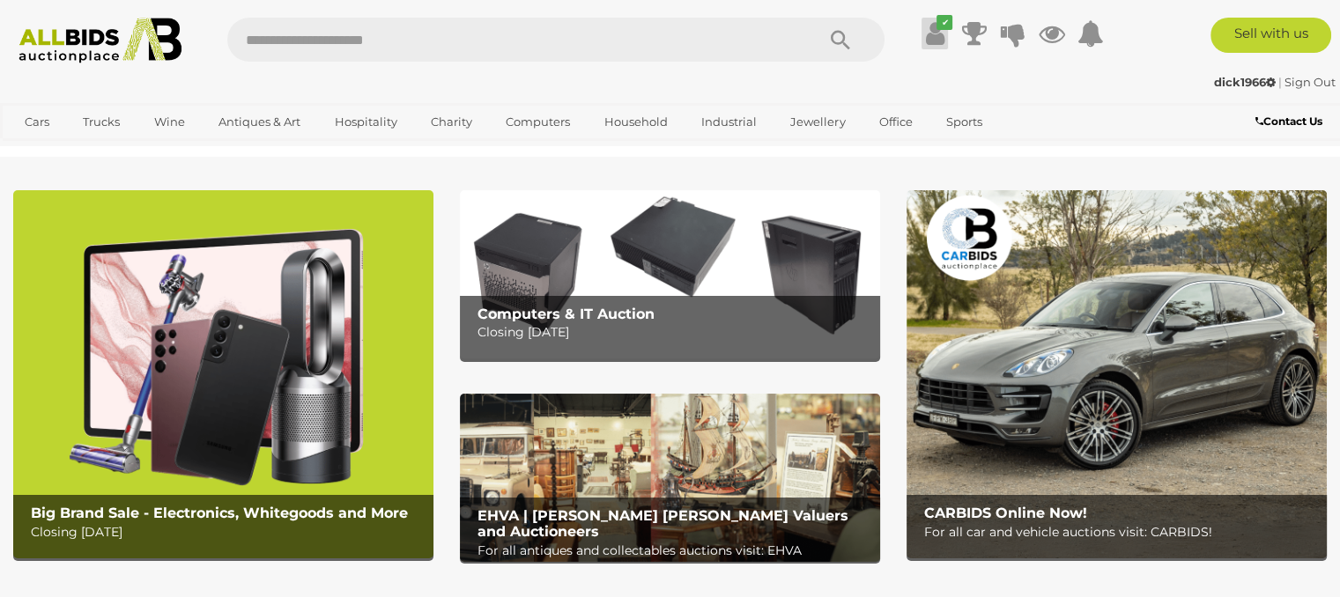
click at [936, 29] on icon "✔" at bounding box center [944, 22] width 16 height 15
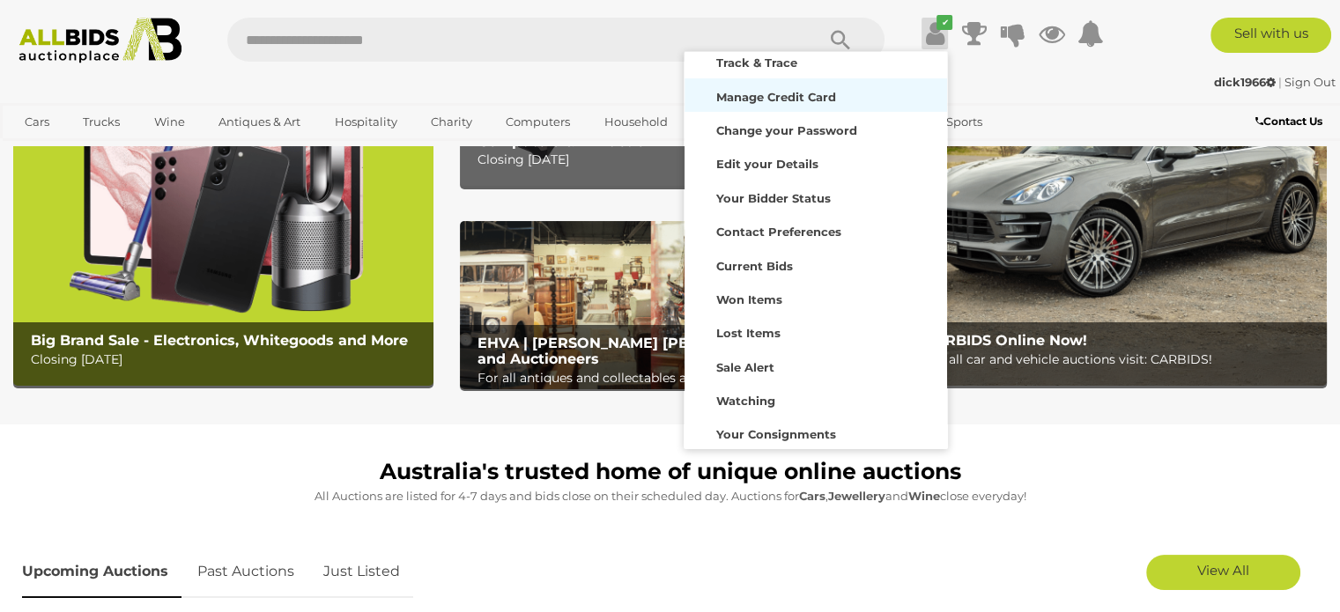
scroll to position [176, 0]
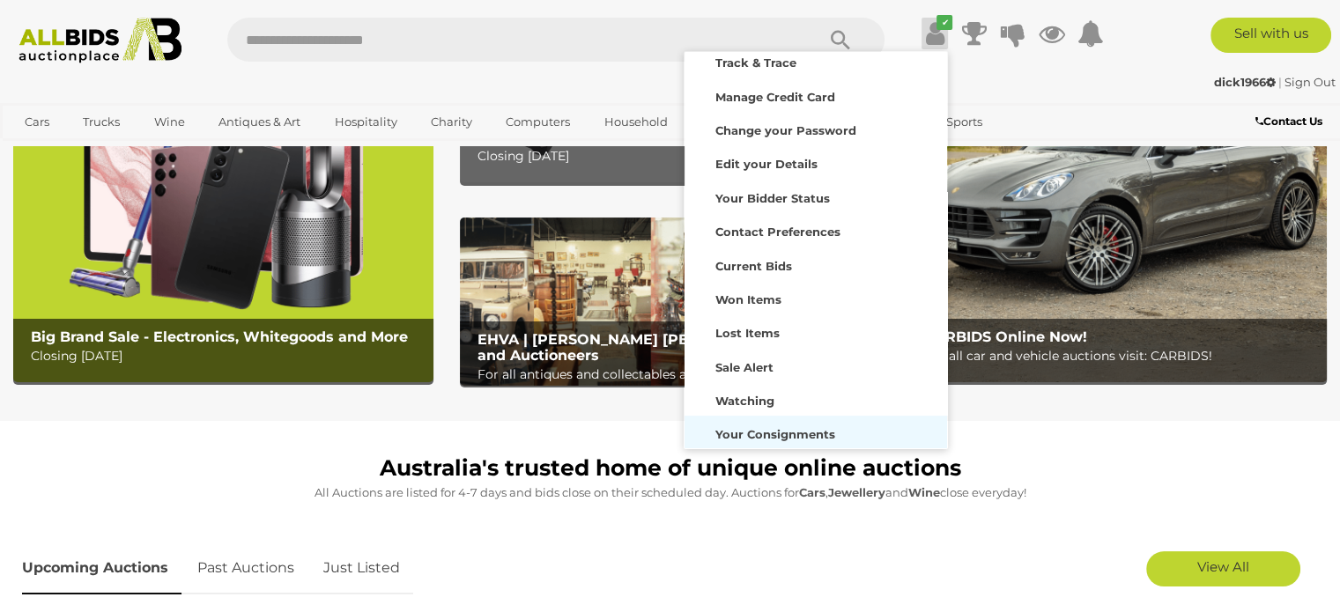
click at [780, 435] on strong "Your Consignments" at bounding box center [775, 434] width 120 height 14
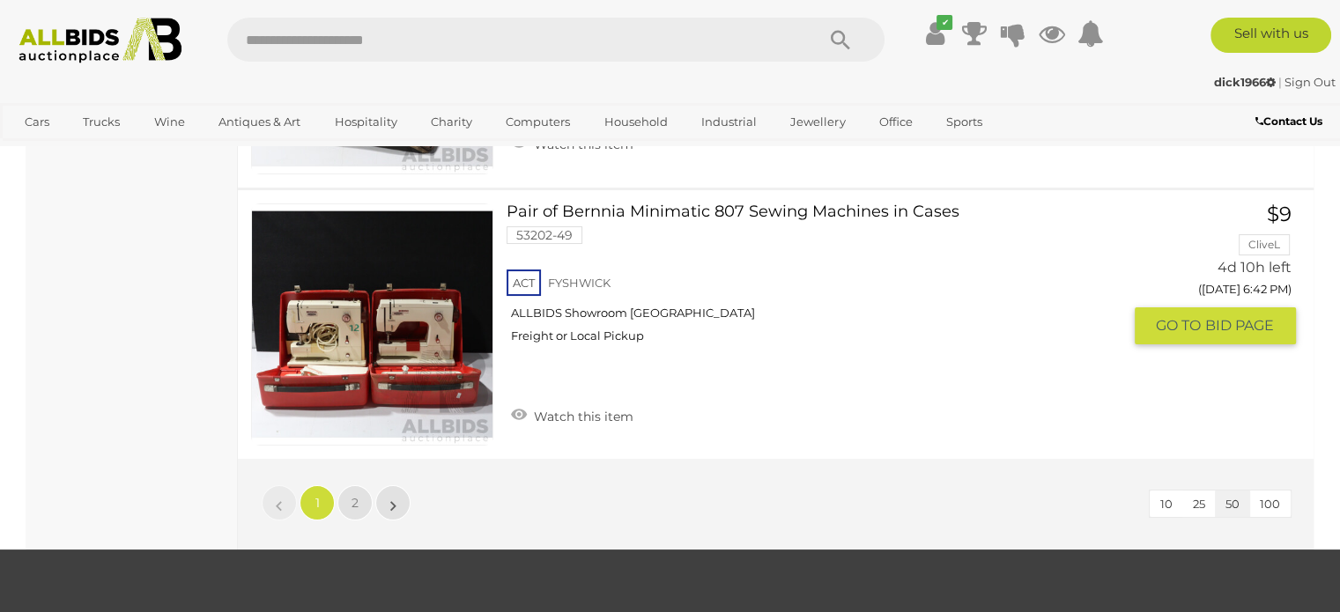
scroll to position [13567, 0]
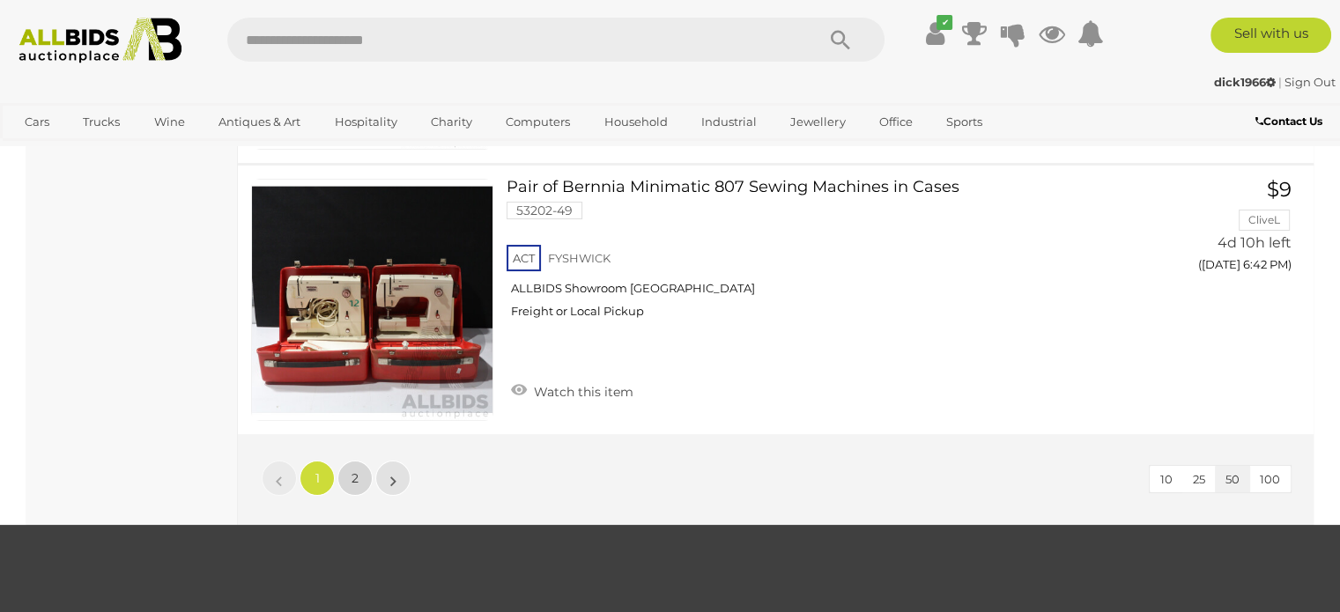
click at [347, 461] on link "2" at bounding box center [354, 478] width 35 height 35
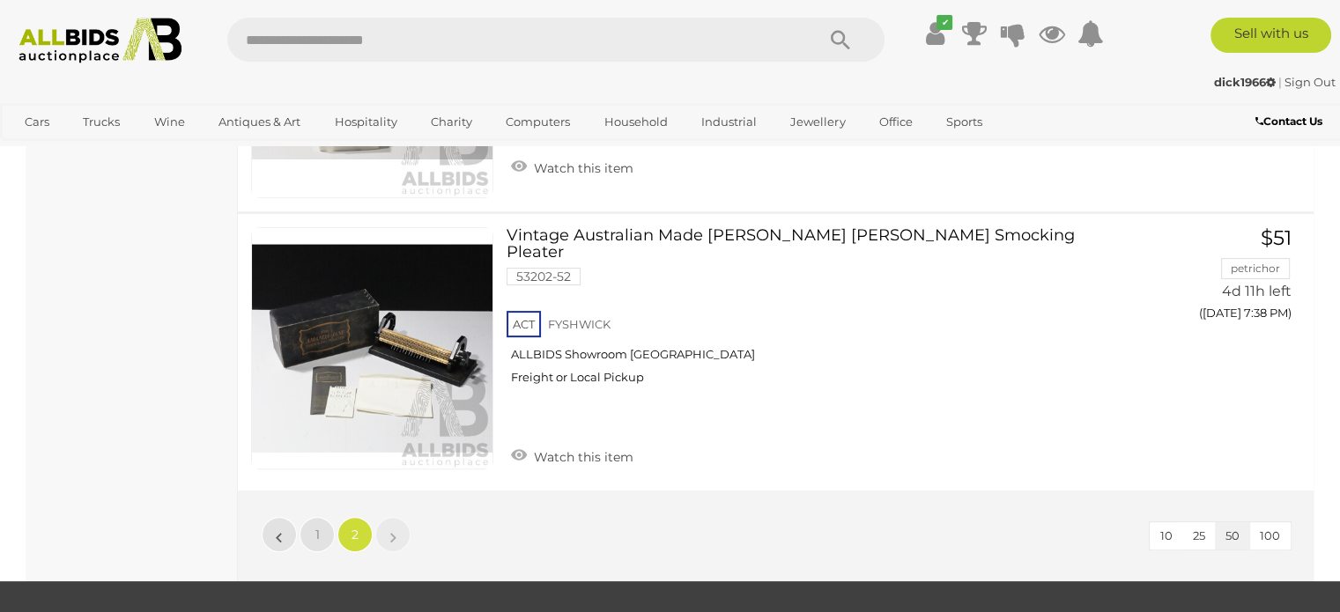
scroll to position [529, 0]
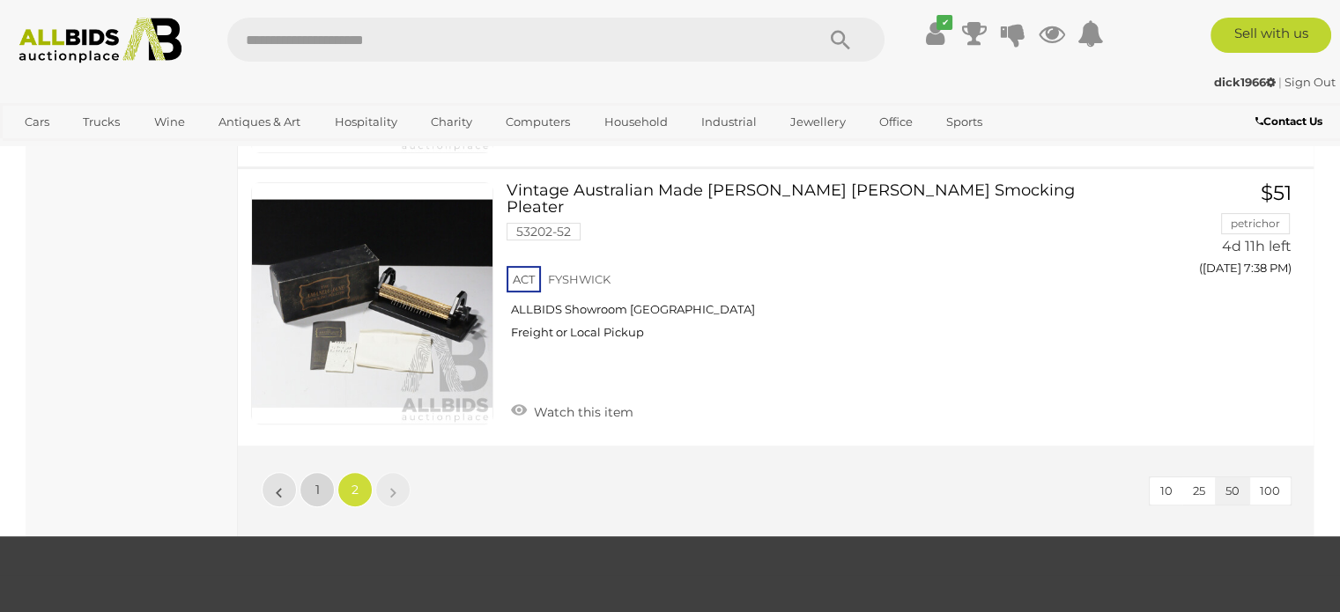
click at [315, 482] on span "1" at bounding box center [317, 490] width 4 height 16
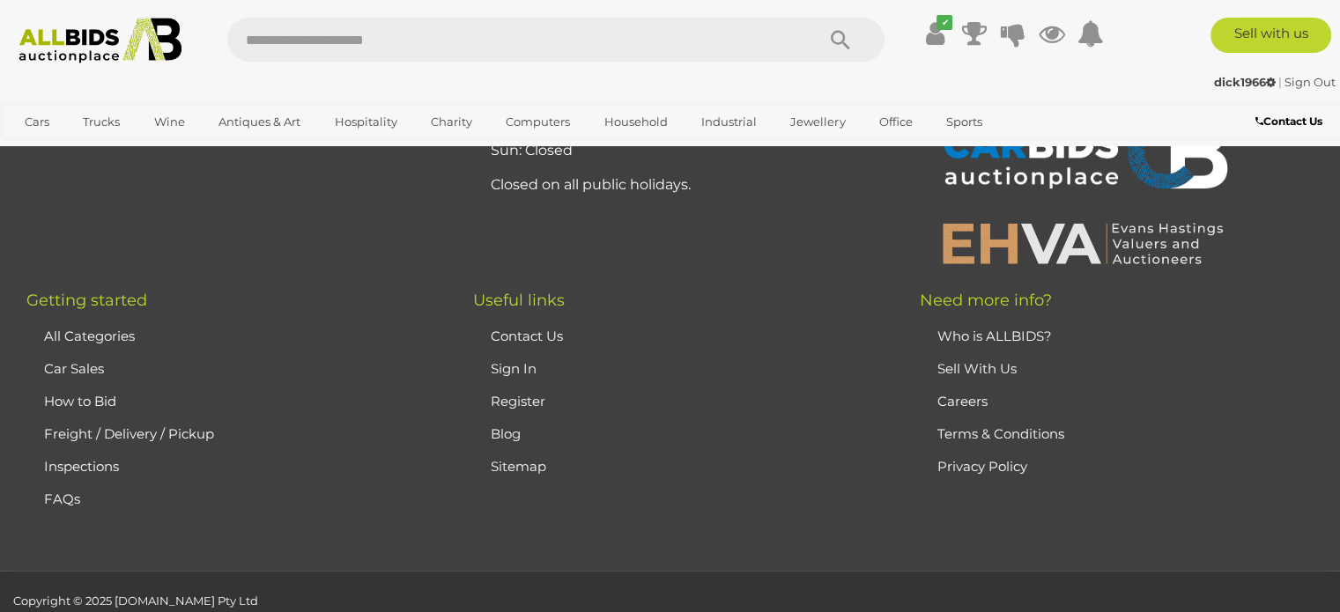
scroll to position [14261, 0]
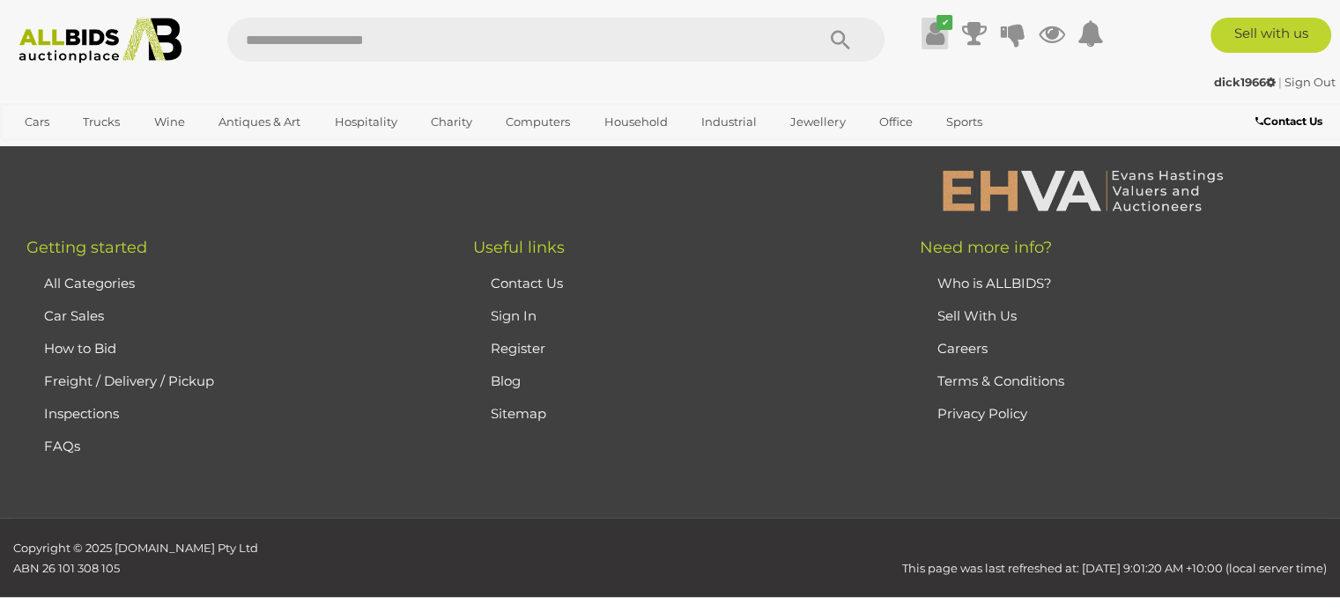
click at [936, 42] on icon at bounding box center [935, 34] width 19 height 32
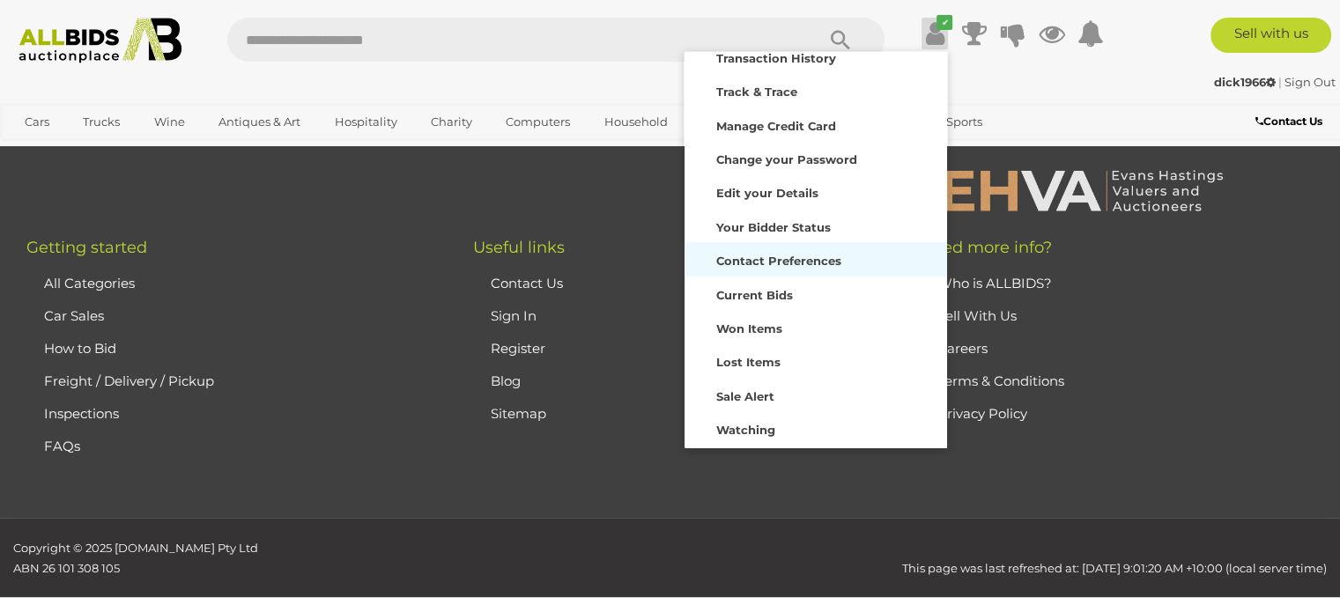
scroll to position [85, 0]
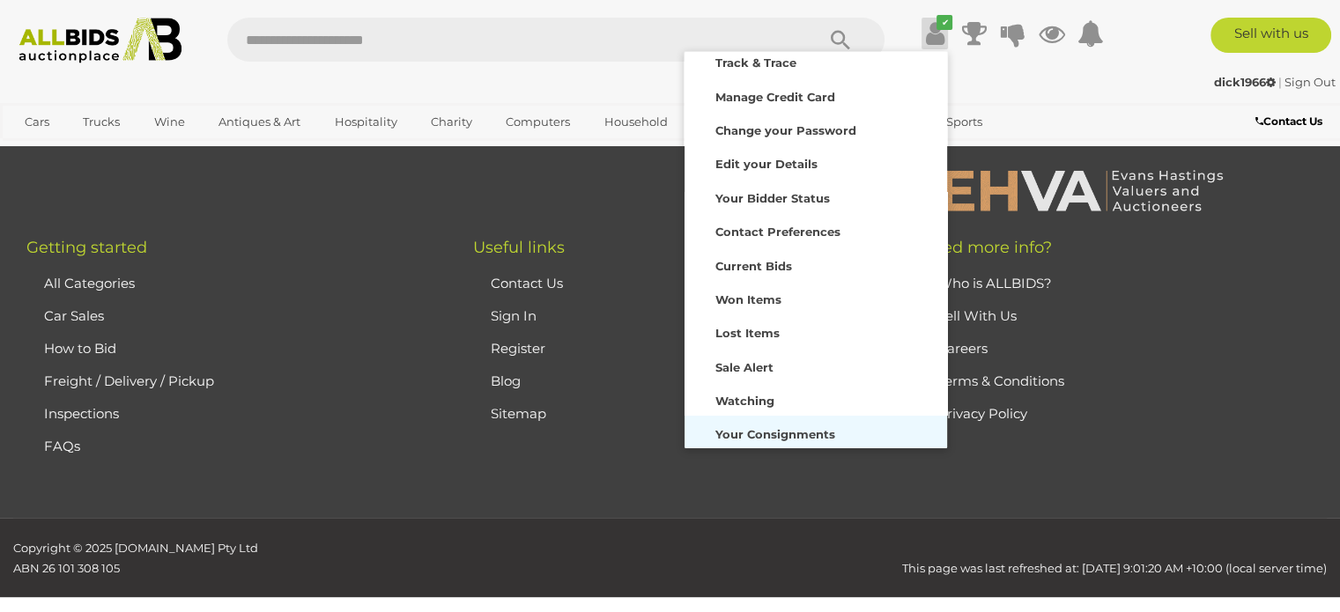
click at [769, 439] on strong "Your Consignments" at bounding box center [775, 434] width 120 height 14
